Goal: Find specific page/section: Find specific page/section

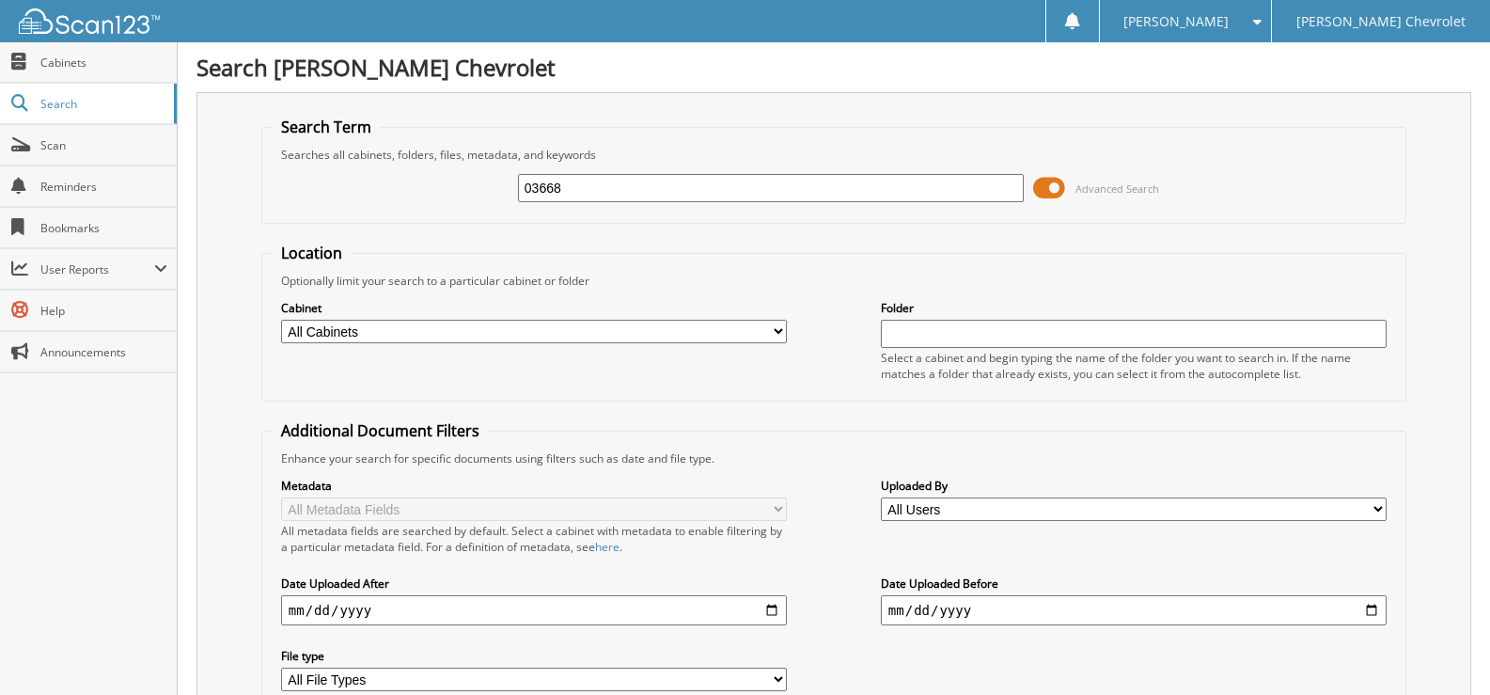
type input "03668"
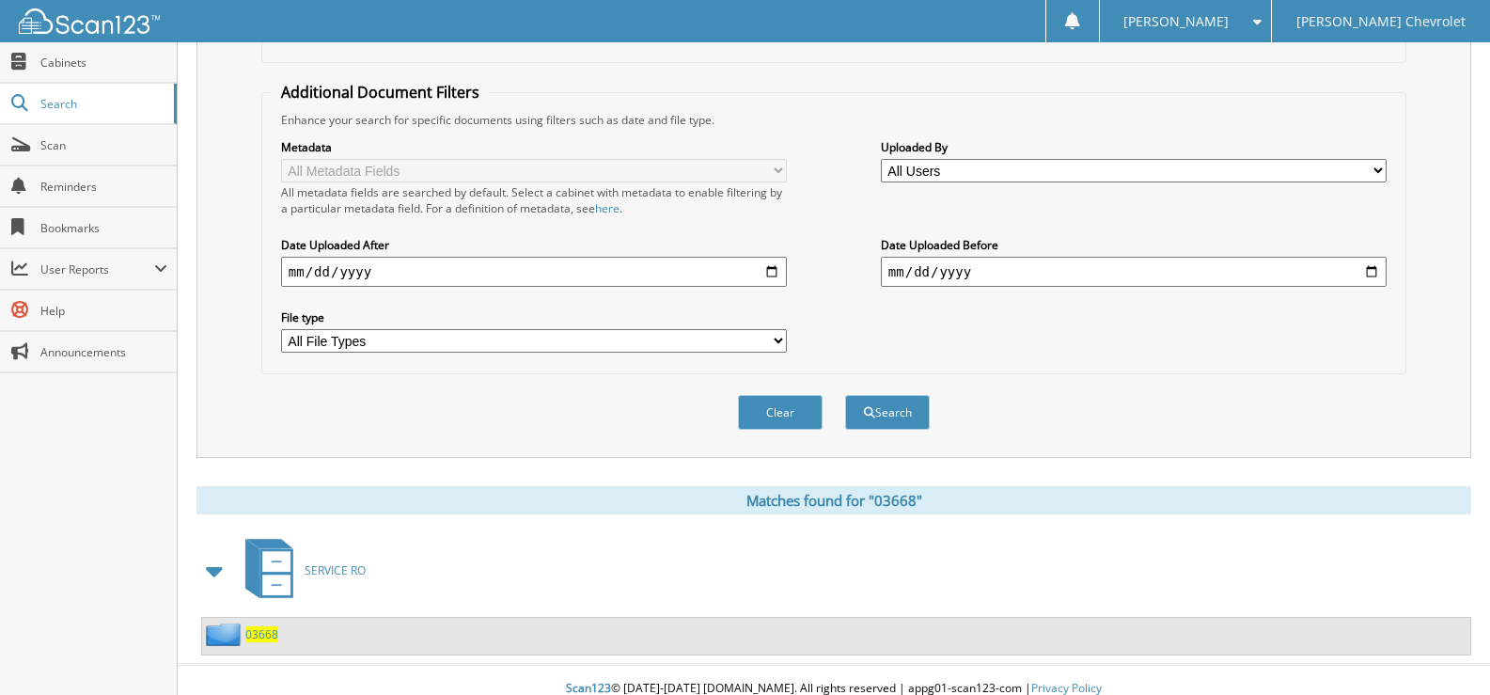
scroll to position [356, 0]
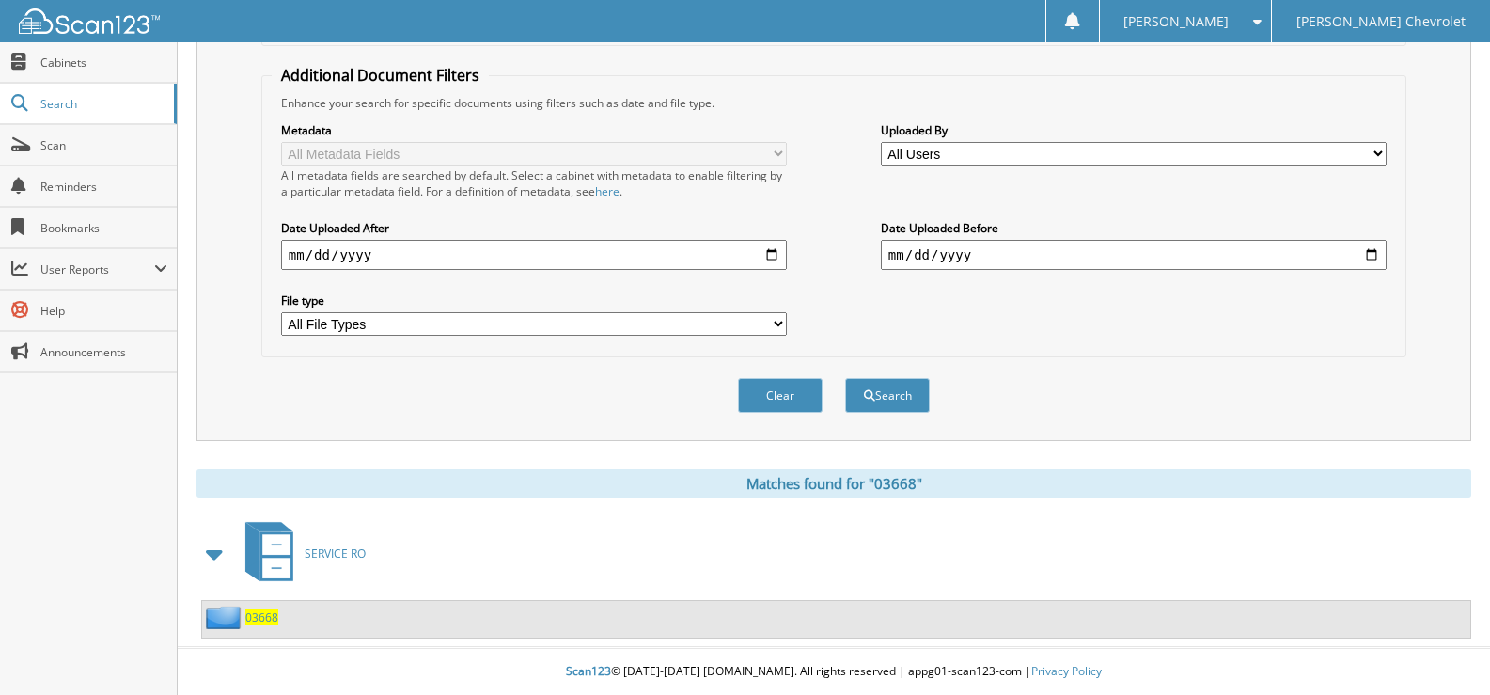
click at [250, 618] on span "03668" at bounding box center [261, 617] width 33 height 16
